Goal: Information Seeking & Learning: Learn about a topic

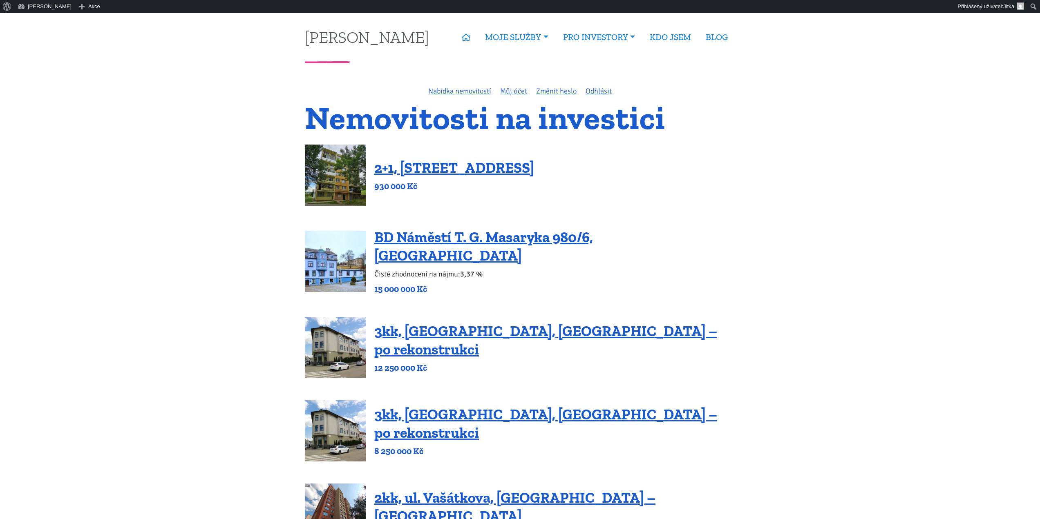
click at [463, 168] on link "2+1, [STREET_ADDRESS]" at bounding box center [454, 168] width 160 height 18
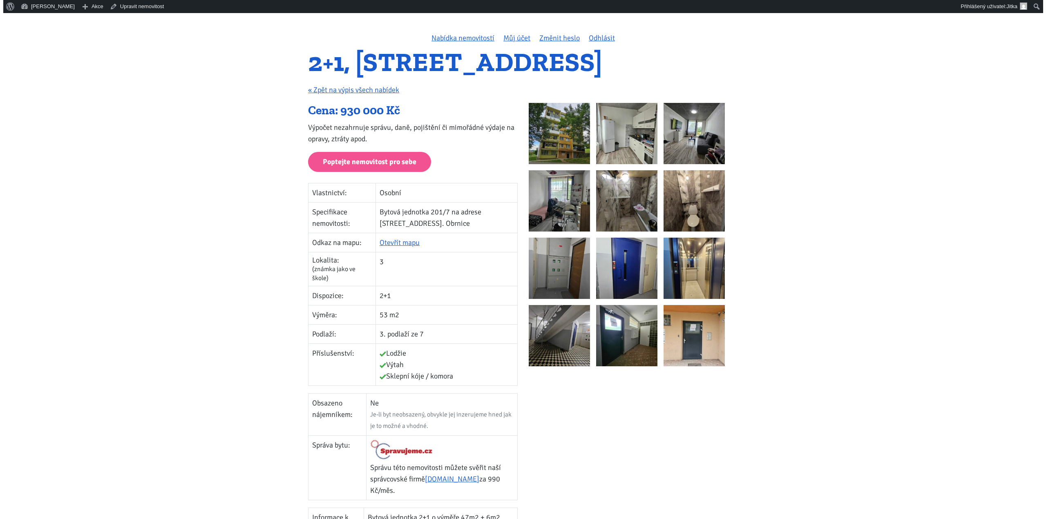
scroll to position [41, 0]
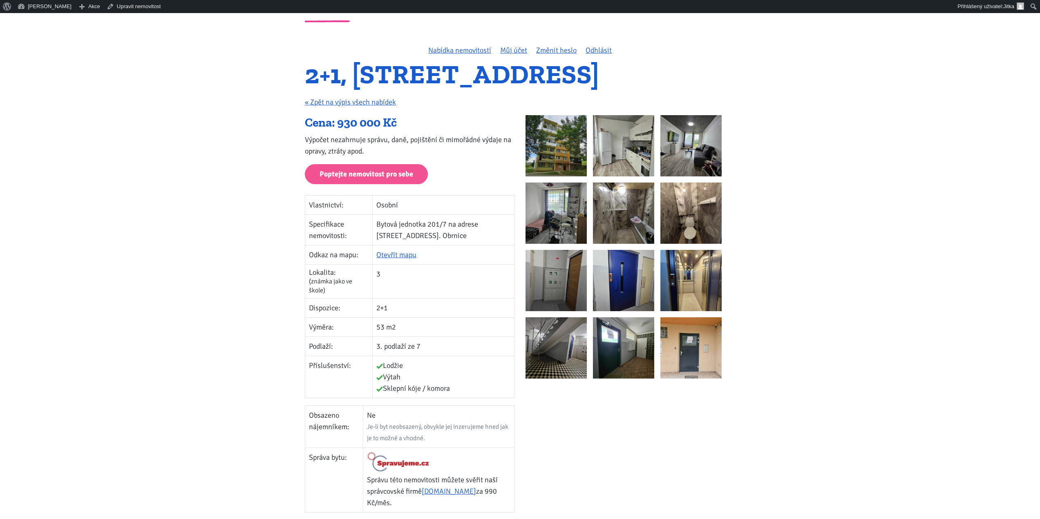
click at [534, 140] on img at bounding box center [555, 145] width 61 height 61
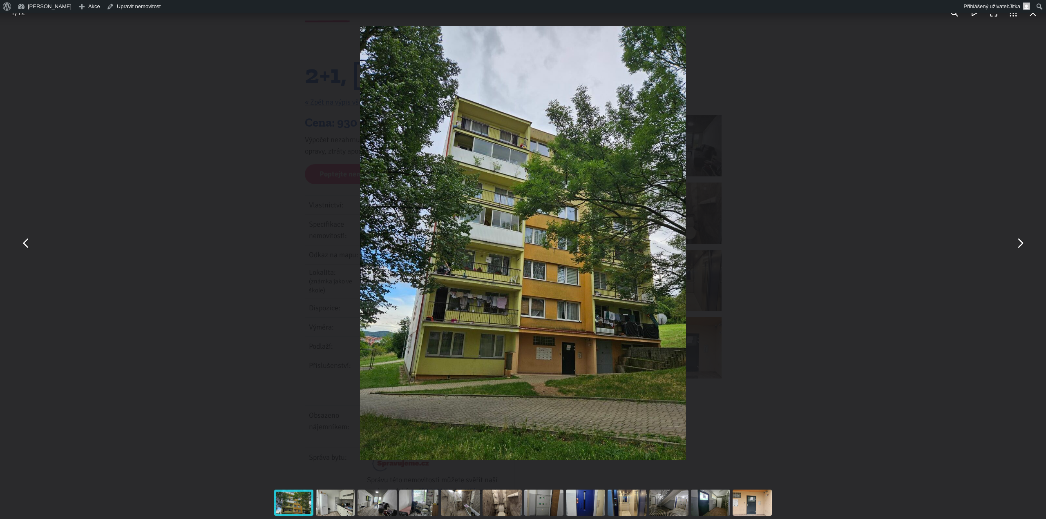
click at [1019, 244] on button "You can close this modal content with the ESC key" at bounding box center [1020, 244] width 20 height 20
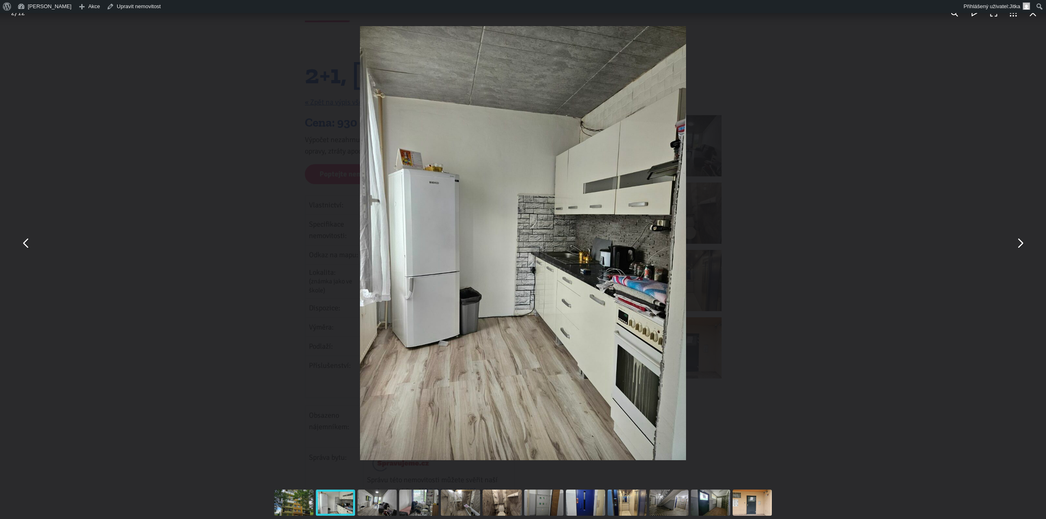
click at [1019, 244] on button "You can close this modal content with the ESC key" at bounding box center [1020, 244] width 20 height 20
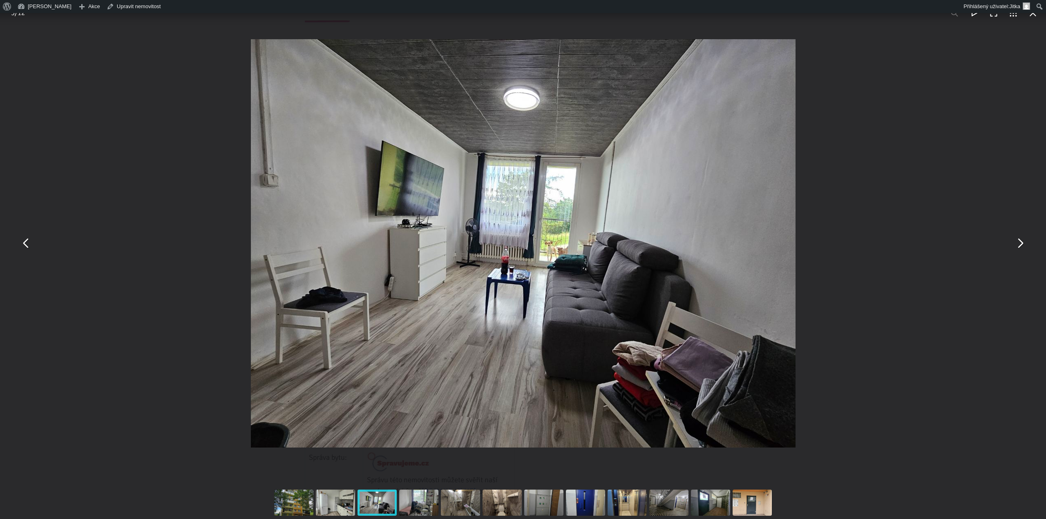
click at [1019, 244] on button "You can close this modal content with the ESC key" at bounding box center [1020, 244] width 20 height 20
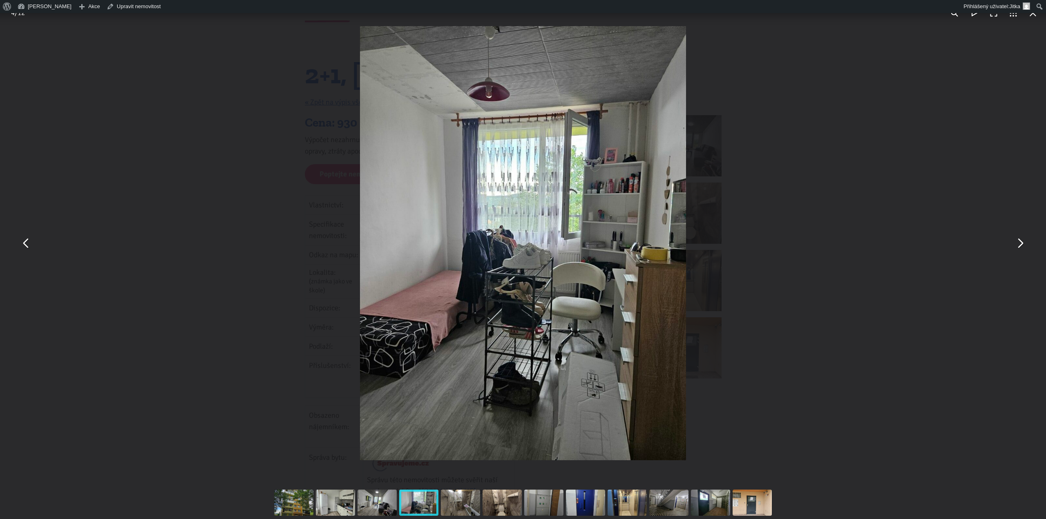
click at [1019, 244] on button "You can close this modal content with the ESC key" at bounding box center [1020, 244] width 20 height 20
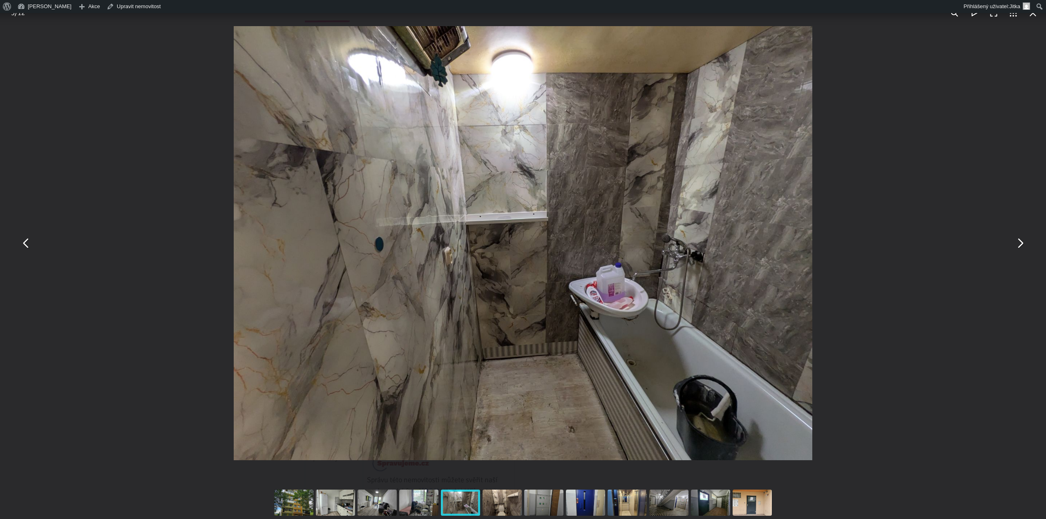
click at [1019, 244] on button "You can close this modal content with the ESC key" at bounding box center [1020, 244] width 20 height 20
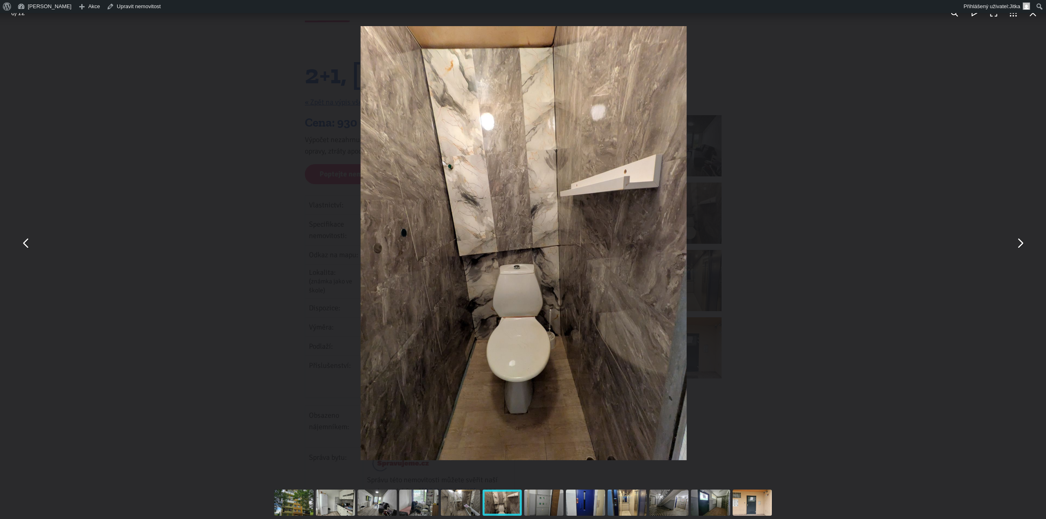
click at [1019, 244] on button "You can close this modal content with the ESC key" at bounding box center [1020, 244] width 20 height 20
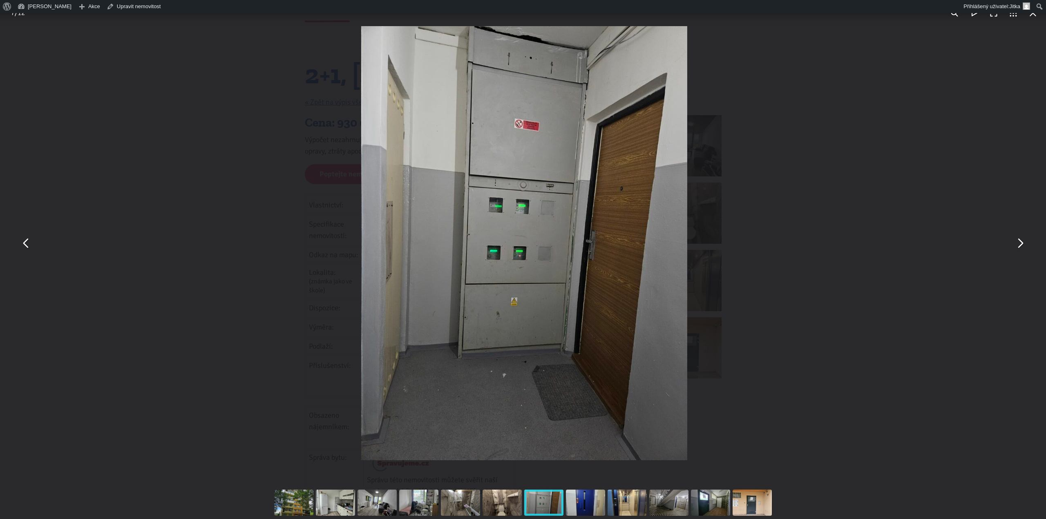
click at [1019, 244] on button "You can close this modal content with the ESC key" at bounding box center [1020, 244] width 20 height 20
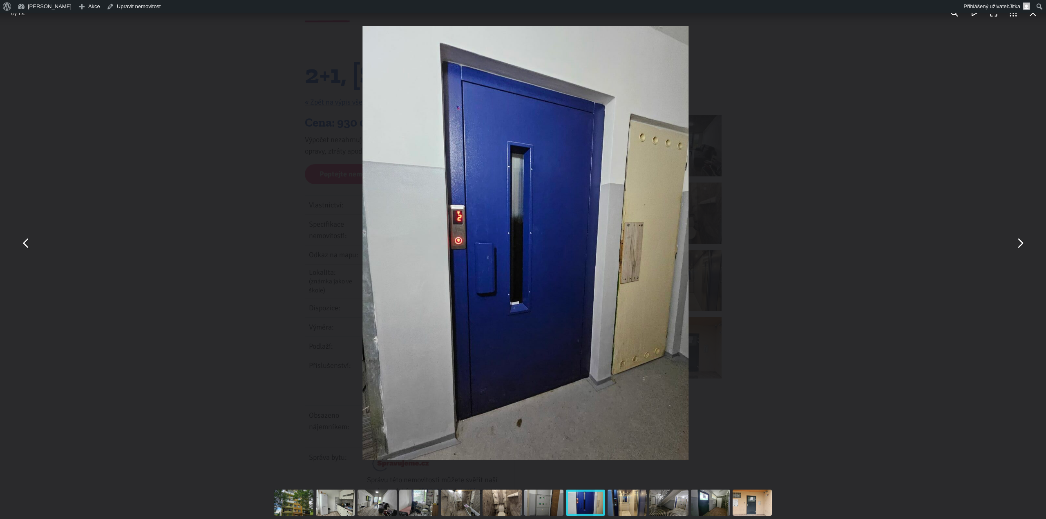
click at [1019, 244] on button "You can close this modal content with the ESC key" at bounding box center [1020, 244] width 20 height 20
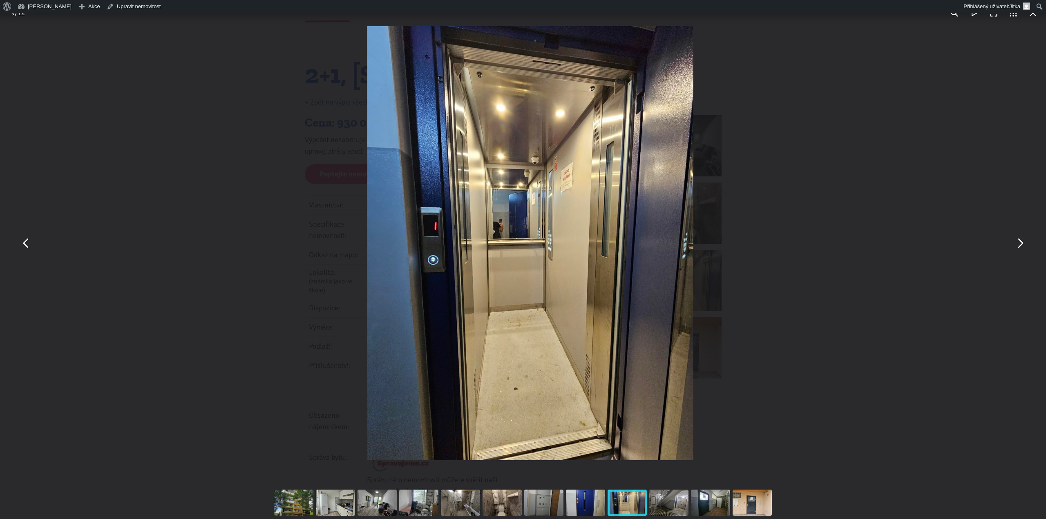
click at [1019, 244] on button "You can close this modal content with the ESC key" at bounding box center [1020, 244] width 20 height 20
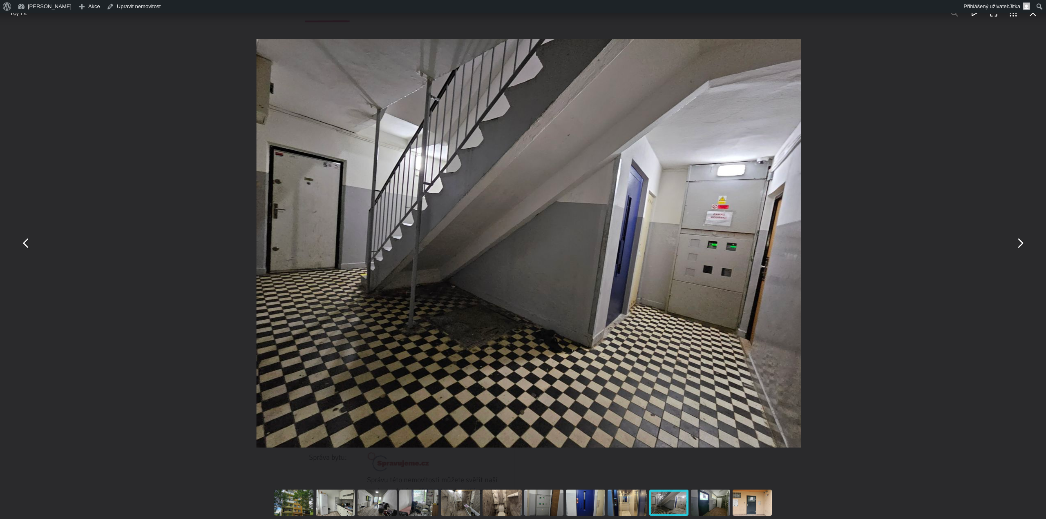
click at [1019, 244] on button "You can close this modal content with the ESC key" at bounding box center [1020, 244] width 20 height 20
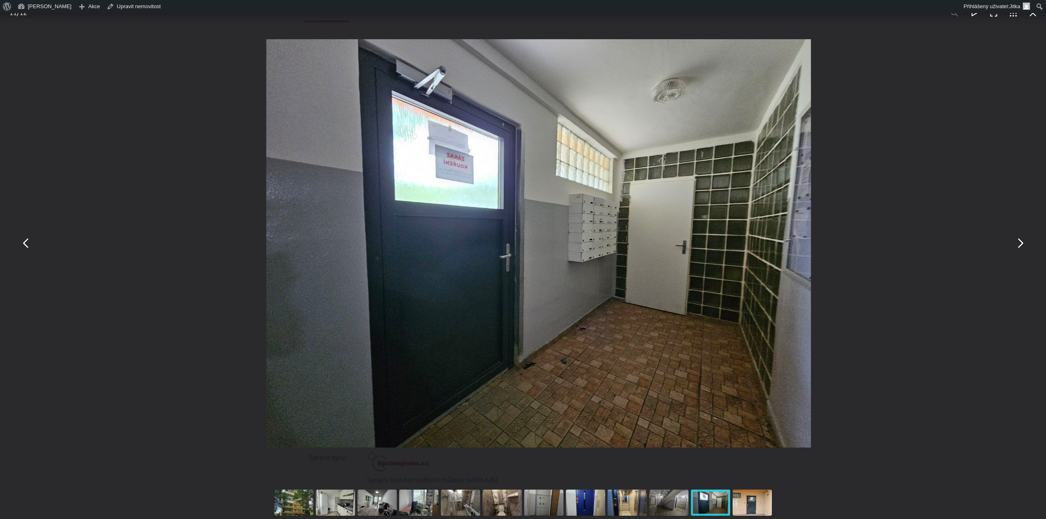
click at [1019, 244] on button "You can close this modal content with the ESC key" at bounding box center [1020, 244] width 20 height 20
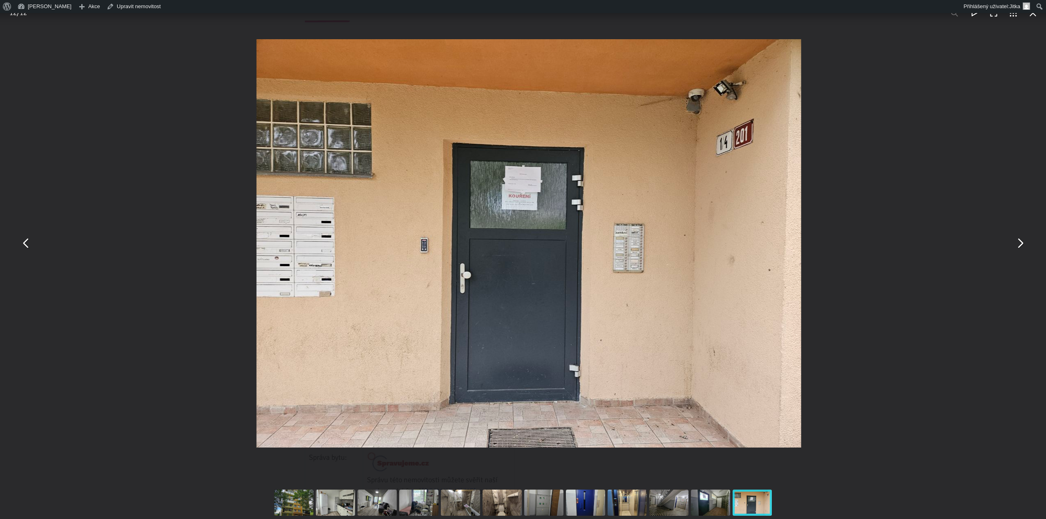
click at [1019, 244] on button "You can close this modal content with the ESC key" at bounding box center [1020, 244] width 20 height 20
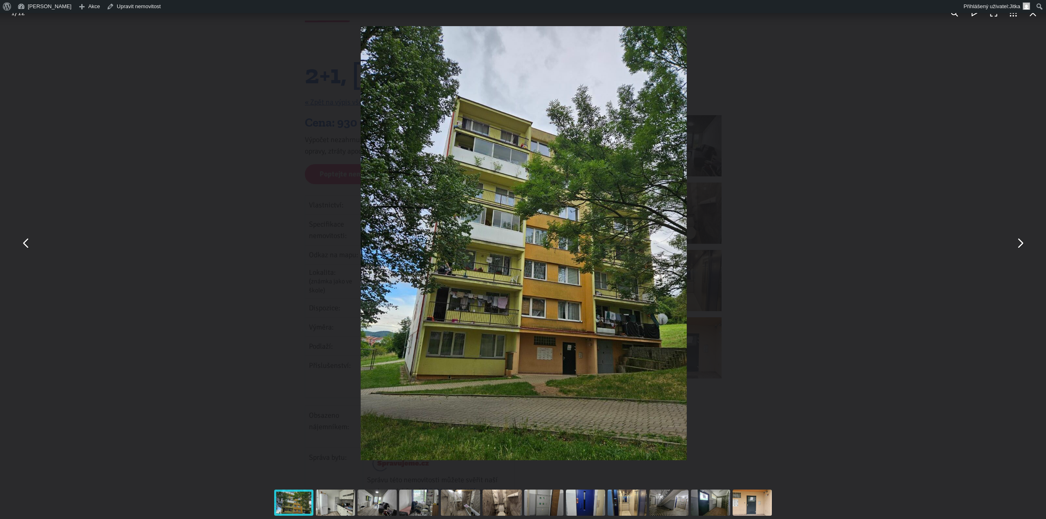
click at [1019, 246] on button "You can close this modal content with the ESC key" at bounding box center [1020, 244] width 20 height 20
